Goal: Browse casually: Explore the website without a specific task or goal

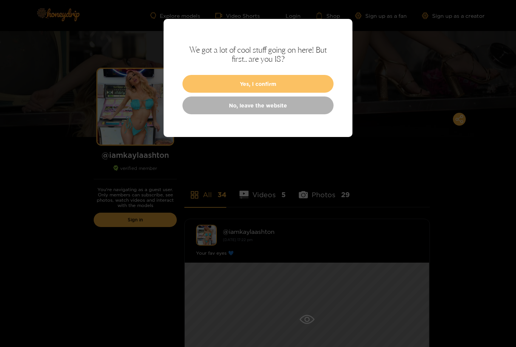
click at [247, 88] on button "Yes, I confirm" at bounding box center [258, 84] width 151 height 18
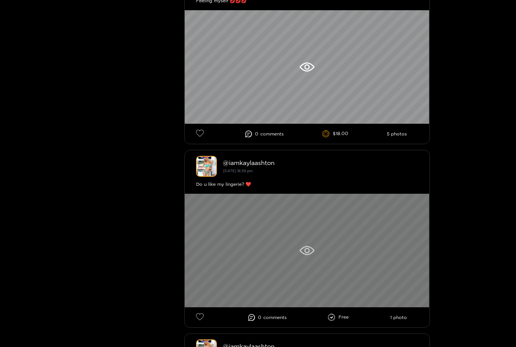
scroll to position [445, 0]
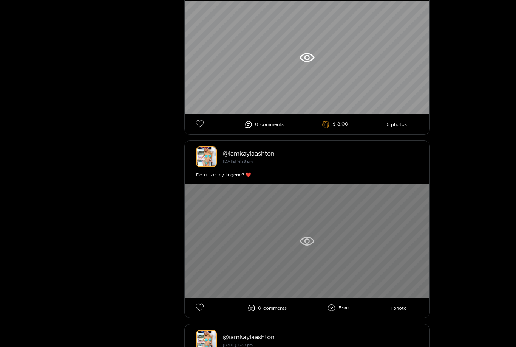
click at [334, 243] on div at bounding box center [307, 240] width 245 height 113
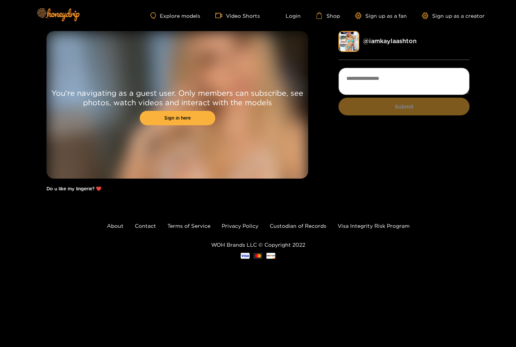
click at [138, 66] on div "You're navigating as a guest user. Only members can subscribe, see photos, watc…" at bounding box center [178, 104] width 262 height 147
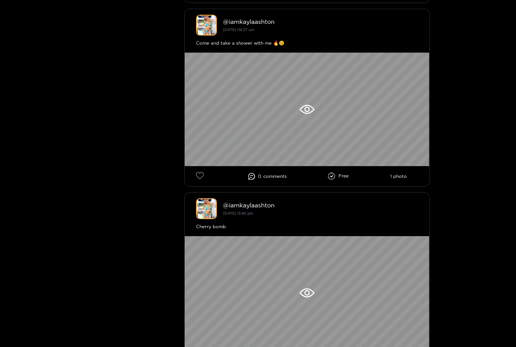
scroll to position [1310, 0]
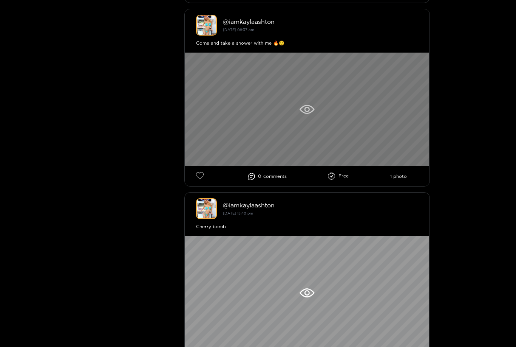
click at [378, 153] on div at bounding box center [307, 109] width 245 height 113
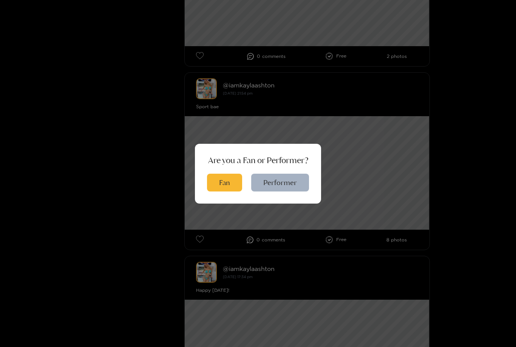
scroll to position [2110, 0]
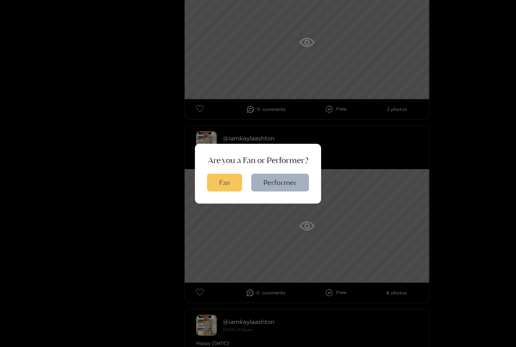
click at [232, 191] on button "Fan" at bounding box center [224, 183] width 35 height 18
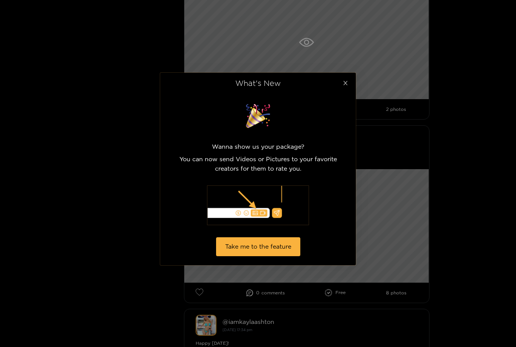
click at [344, 87] on span "Close" at bounding box center [345, 83] width 21 height 21
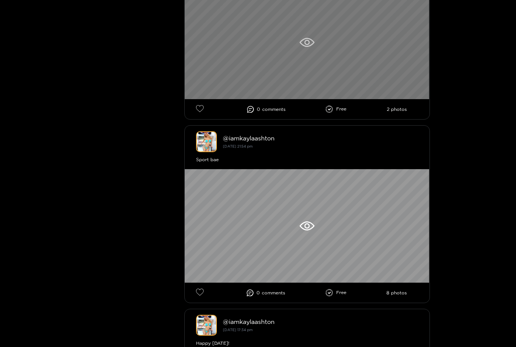
click at [363, 70] on div at bounding box center [307, 42] width 245 height 113
